Goal: Information Seeking & Learning: Find contact information

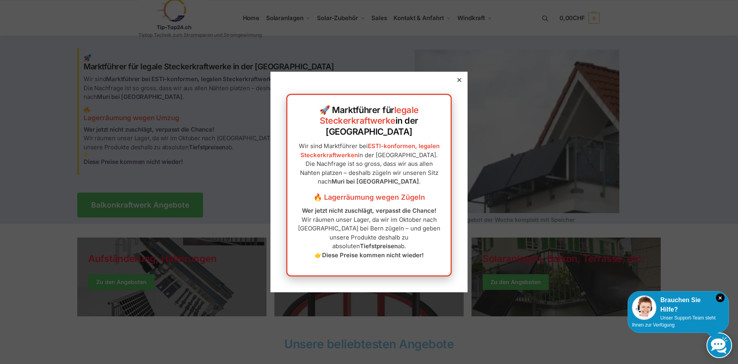
click at [458, 82] on icon at bounding box center [460, 80] width 4 height 4
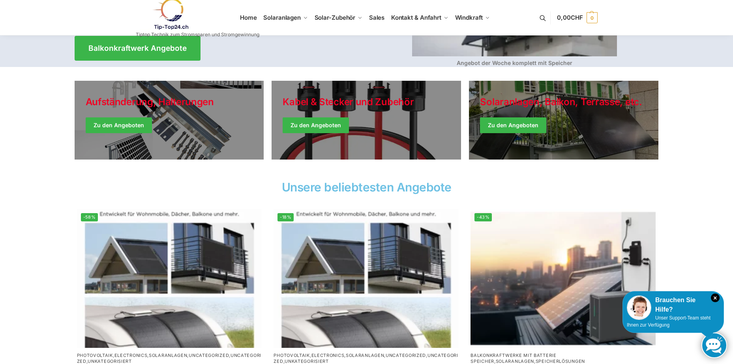
scroll to position [158, 0]
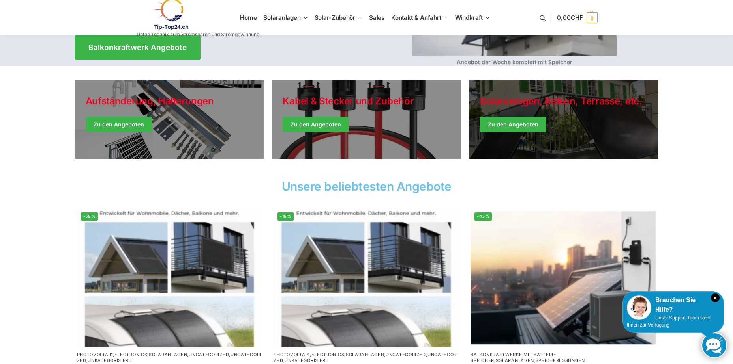
click at [509, 123] on link "Winter Jackets" at bounding box center [563, 119] width 189 height 79
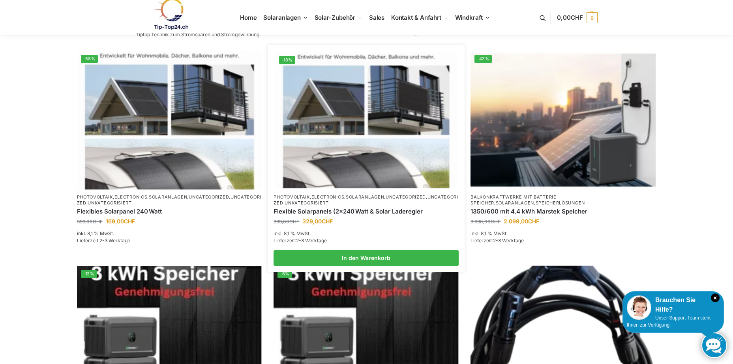
scroll to position [276, 0]
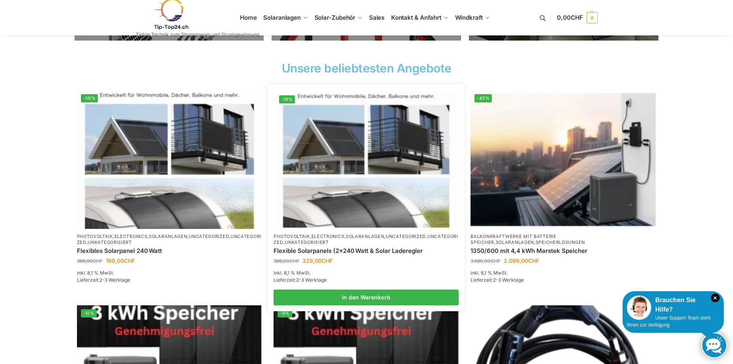
click at [392, 138] on img at bounding box center [365, 160] width 181 height 136
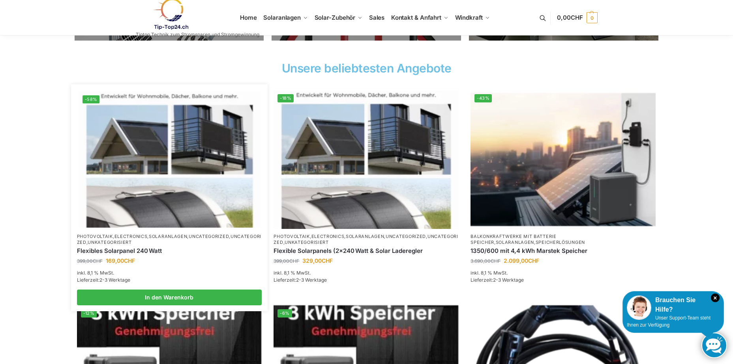
click at [157, 219] on img at bounding box center [168, 160] width 181 height 136
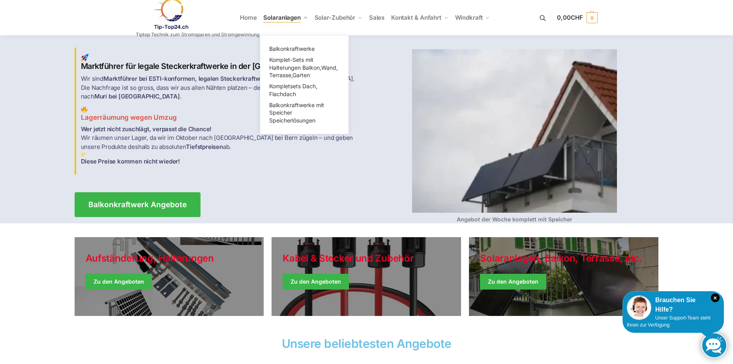
scroll to position [0, 0]
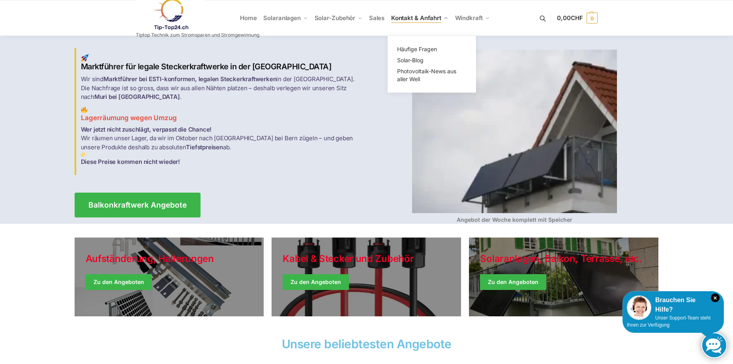
click at [422, 18] on span "Kontakt & Anfahrt" at bounding box center [416, 17] width 50 height 7
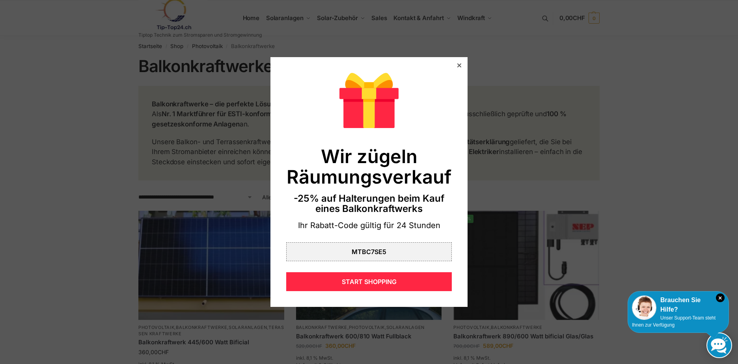
click at [458, 64] on icon at bounding box center [460, 66] width 4 height 4
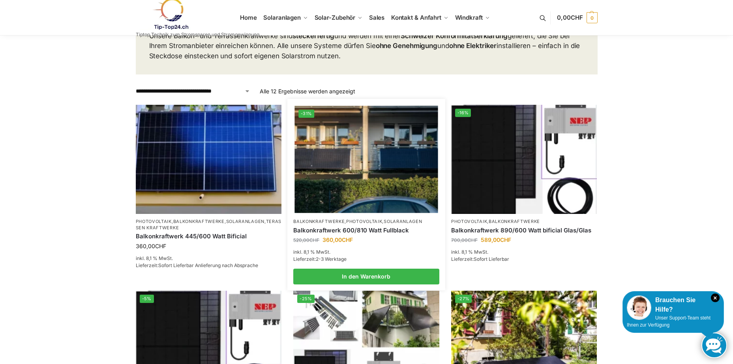
scroll to position [118, 0]
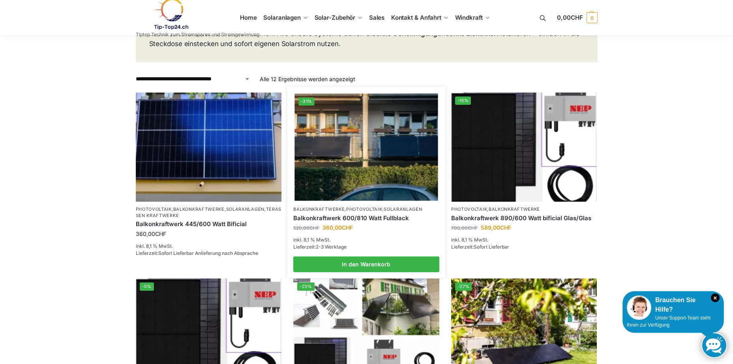
click at [365, 217] on link "Balkonkraftwerk 600/810 Watt Fullblack" at bounding box center [366, 219] width 146 height 8
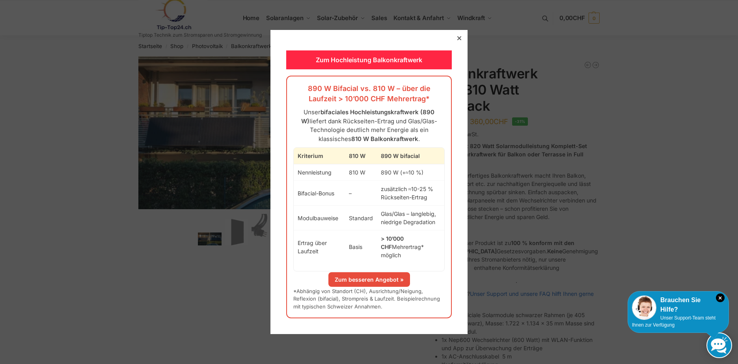
click at [458, 40] on icon at bounding box center [460, 38] width 4 height 4
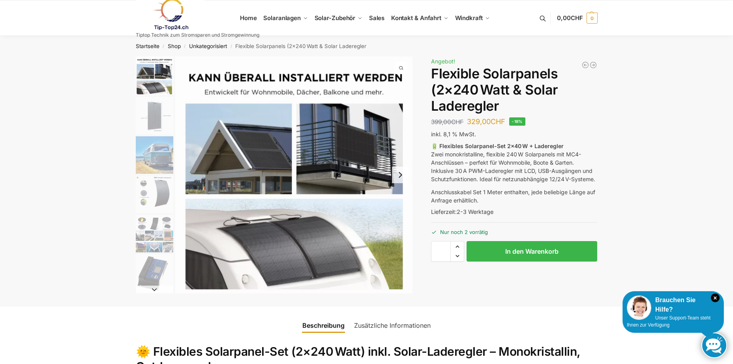
click at [151, 116] on img "2 / 9" at bounding box center [154, 115] width 37 height 37
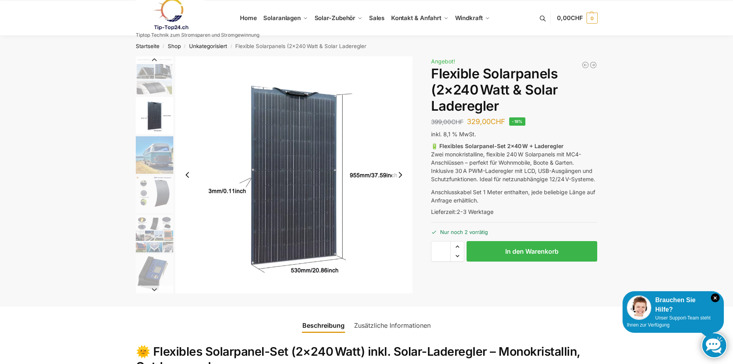
click at [153, 157] on img "3 / 9" at bounding box center [154, 154] width 37 height 37
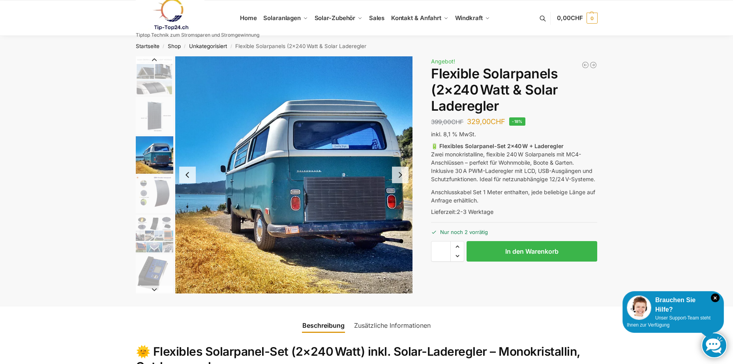
click at [158, 196] on img "4 / 9" at bounding box center [154, 194] width 37 height 37
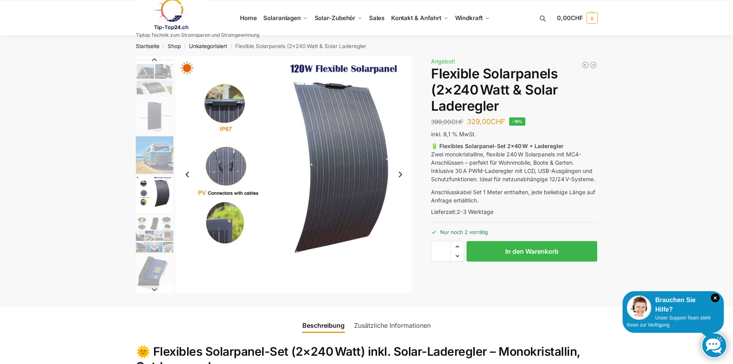
click at [152, 227] on img "5 / 9" at bounding box center [154, 233] width 37 height 37
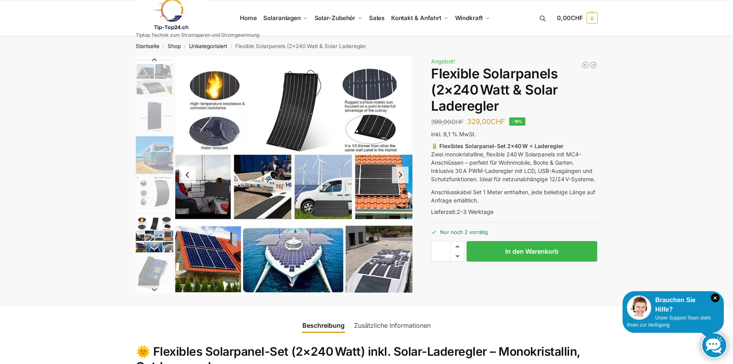
click at [150, 270] on img "6 / 9" at bounding box center [154, 273] width 37 height 37
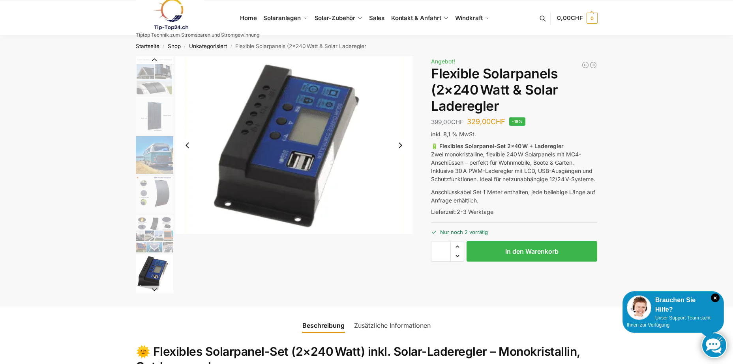
click at [146, 86] on img "1 / 9" at bounding box center [154, 75] width 37 height 39
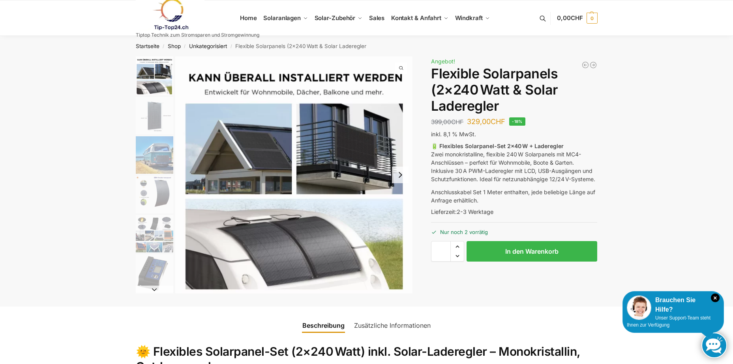
click at [156, 120] on img "2 / 9" at bounding box center [154, 115] width 37 height 37
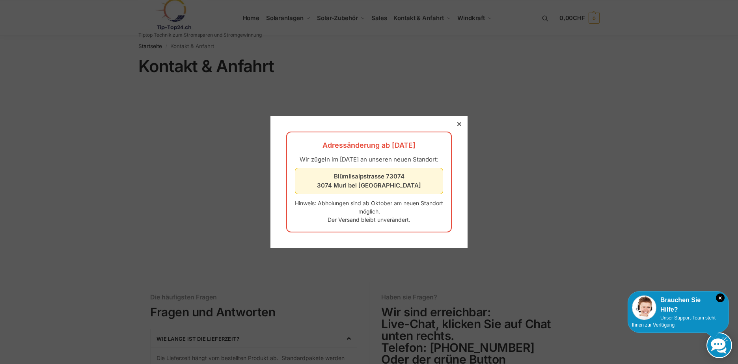
click at [458, 122] on icon at bounding box center [460, 124] width 4 height 4
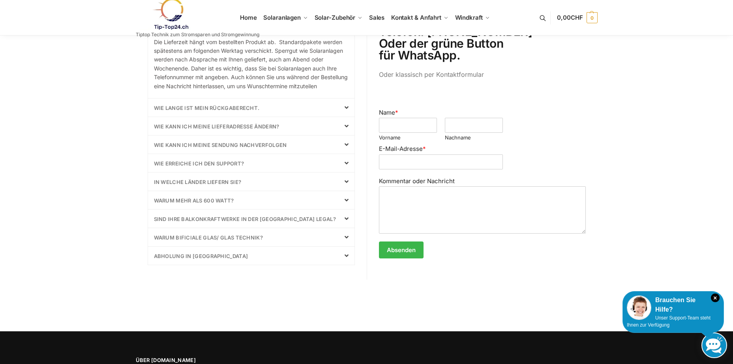
scroll to position [316, 0]
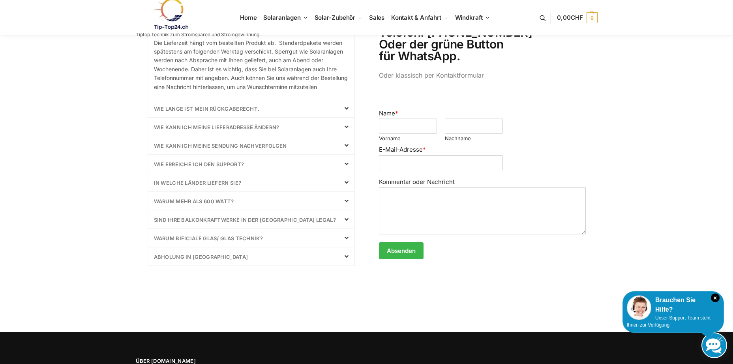
click at [345, 204] on icon at bounding box center [346, 201] width 4 height 6
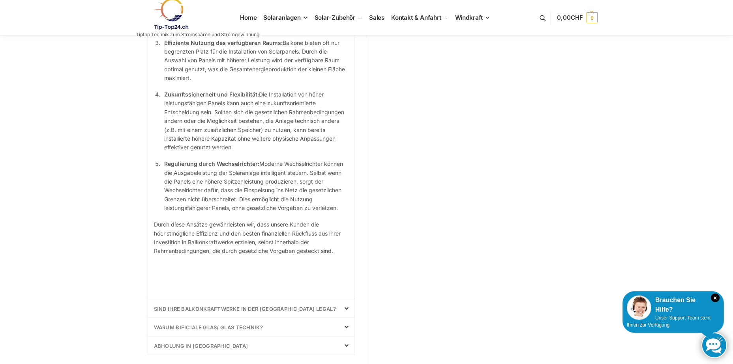
scroll to position [671, 0]
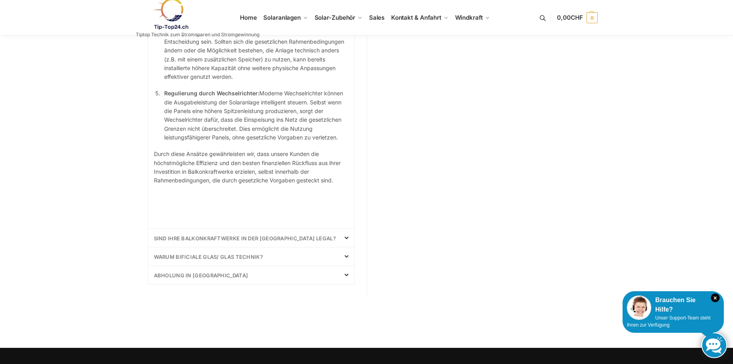
click at [345, 241] on icon at bounding box center [346, 238] width 4 height 6
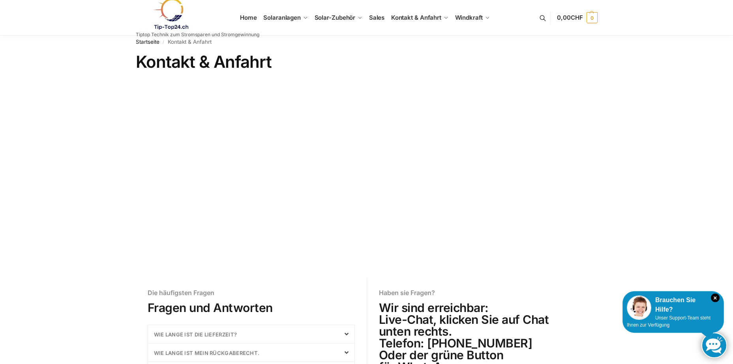
scroll to position [0, 0]
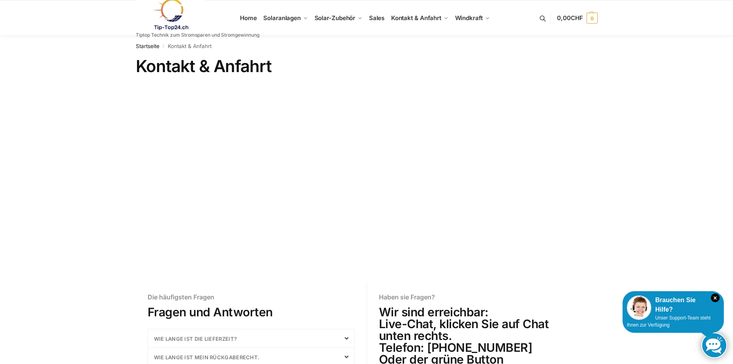
click at [503, 62] on h1 "Kontakt & Anfahrt" at bounding box center [367, 66] width 462 height 20
click at [574, 315] on h2 "Wir sind erreichbar: Live-Chat, klicken Sie auf Chat unten rechts. Telefon: [PH…" at bounding box center [482, 341] width 207 height 71
click at [249, 17] on link at bounding box center [197, 14] width 123 height 32
